Goal: Transaction & Acquisition: Purchase product/service

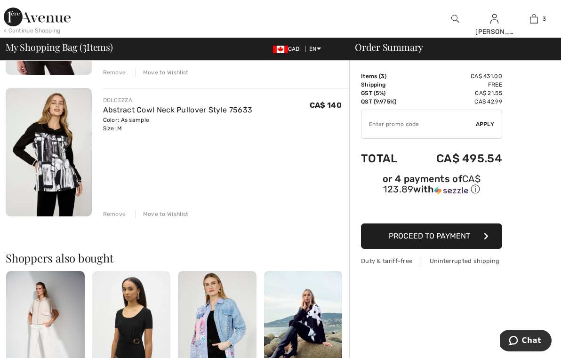
scroll to position [360, 0]
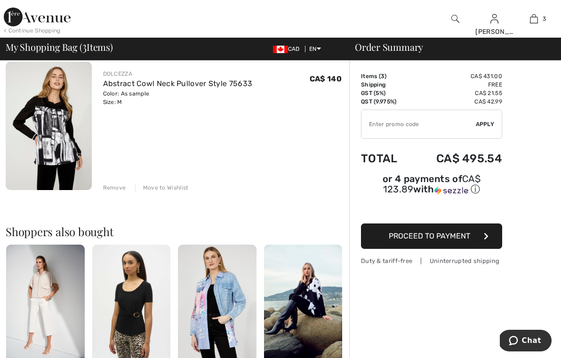
click at [67, 157] on img at bounding box center [49, 126] width 86 height 129
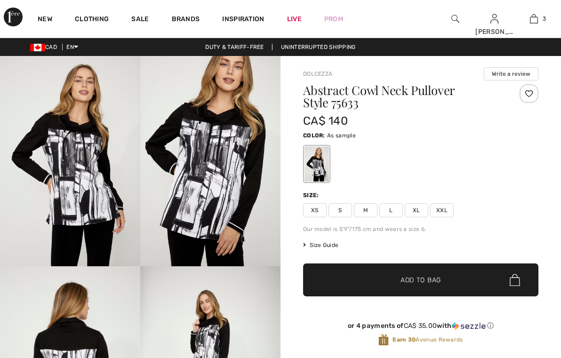
checkbox input "true"
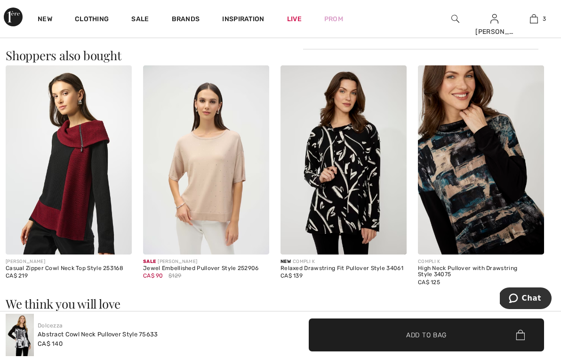
scroll to position [800, 0]
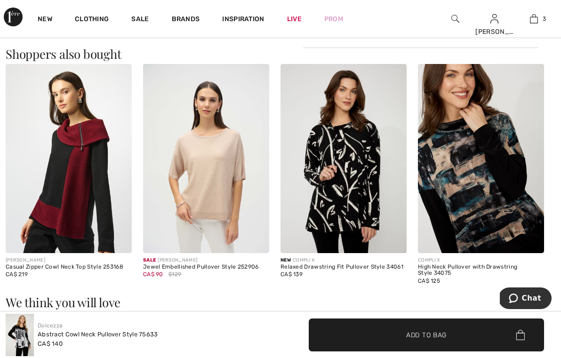
click at [474, 183] on img at bounding box center [481, 158] width 126 height 189
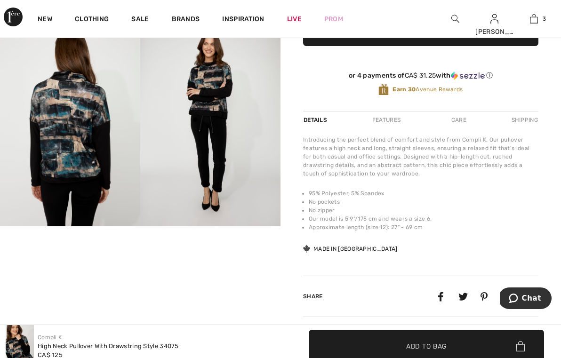
scroll to position [88, 0]
